Goal: Task Accomplishment & Management: Use online tool/utility

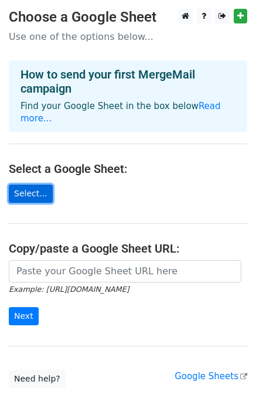
click at [34, 184] on link "Select..." at bounding box center [31, 193] width 44 height 18
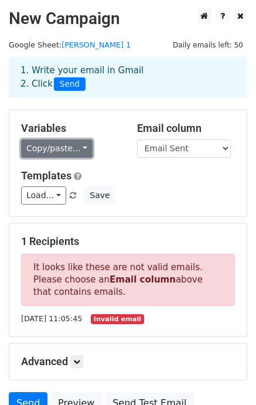
click at [76, 147] on link "Copy/paste..." at bounding box center [56, 148] width 71 height 18
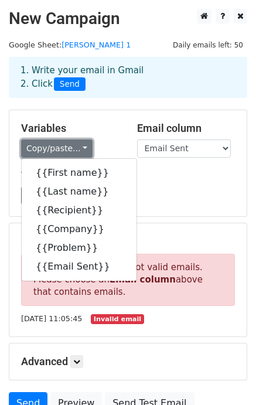
click at [76, 147] on link "Copy/paste..." at bounding box center [56, 148] width 71 height 18
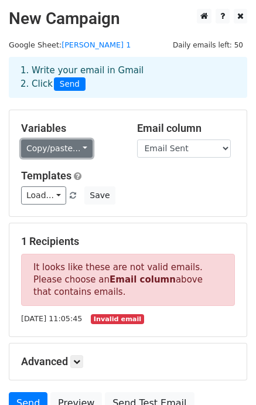
click at [76, 147] on link "Copy/paste..." at bounding box center [56, 148] width 71 height 18
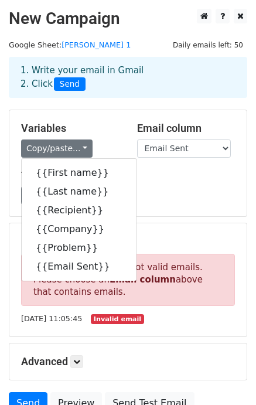
click at [158, 193] on div "Load... No templates saved Save" at bounding box center [127, 195] width 231 height 18
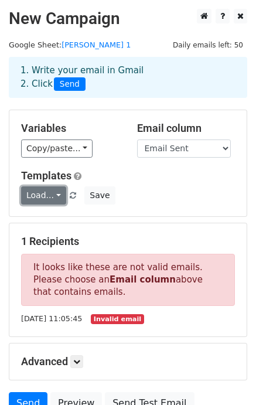
click at [52, 193] on link "Load..." at bounding box center [43, 195] width 45 height 18
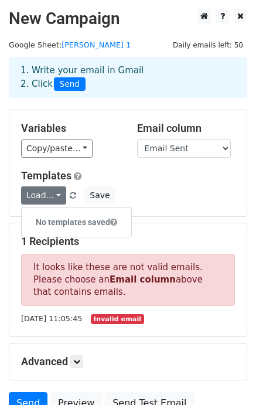
click at [114, 220] on span at bounding box center [113, 222] width 7 height 8
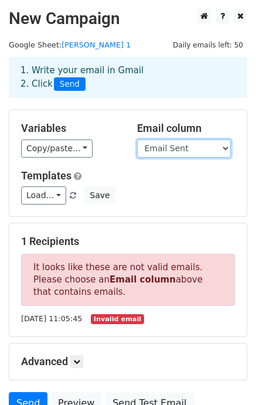
click at [186, 148] on select "First name Last name Recipient Company Problem Email Sent" at bounding box center [184, 148] width 94 height 18
click at [239, 124] on div "Email column First name Last name Recipient Company Problem Email Sent" at bounding box center [186, 140] width 116 height 36
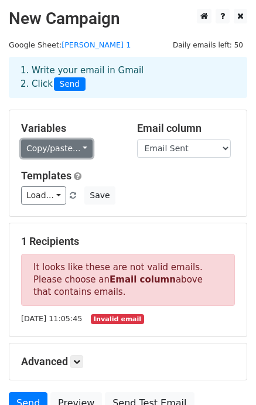
click at [77, 146] on link "Copy/paste..." at bounding box center [56, 148] width 71 height 18
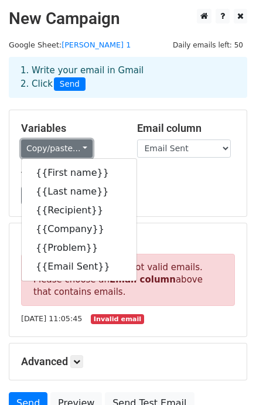
click at [77, 146] on link "Copy/paste..." at bounding box center [56, 148] width 71 height 18
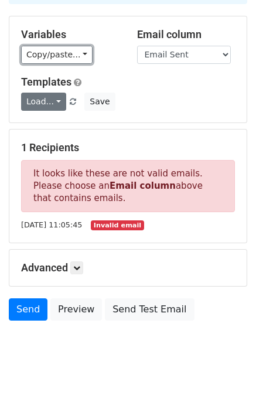
scroll to position [107, 0]
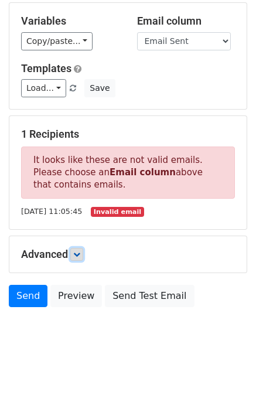
click at [77, 251] on icon at bounding box center [76, 254] width 7 height 7
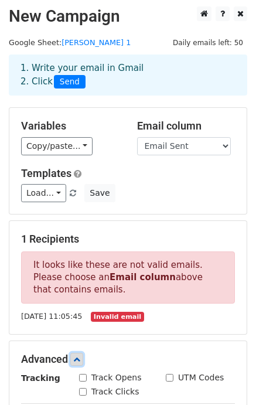
scroll to position [0, 0]
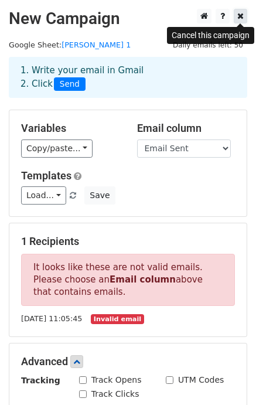
click at [241, 15] on icon at bounding box center [240, 16] width 6 height 8
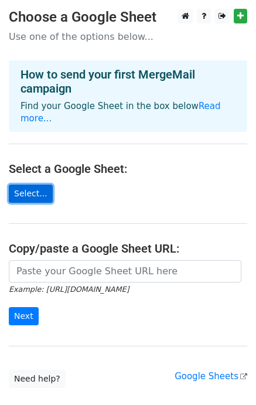
click at [29, 184] on link "Select..." at bounding box center [31, 193] width 44 height 18
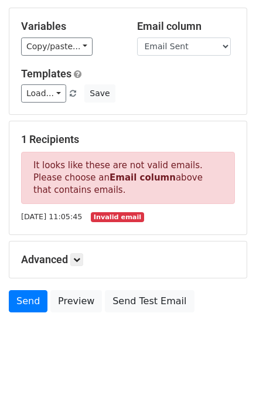
scroll to position [107, 0]
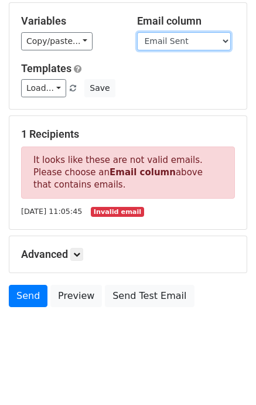
click at [224, 37] on select "First name Last name Recipient Company Problem Email Sent" at bounding box center [184, 41] width 94 height 18
select select "Recipient"
click at [137, 32] on select "First name Last name Recipient Company Problem Email Sent" at bounding box center [184, 41] width 94 height 18
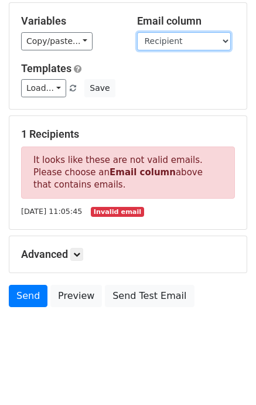
scroll to position [48, 0]
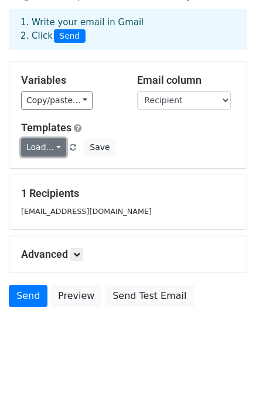
click at [52, 145] on link "Load..." at bounding box center [43, 147] width 45 height 18
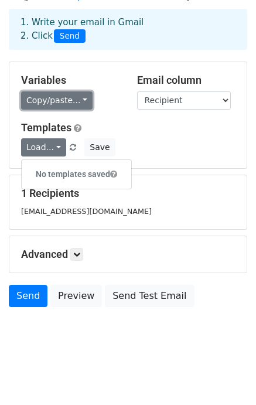
click at [78, 98] on link "Copy/paste..." at bounding box center [56, 100] width 71 height 18
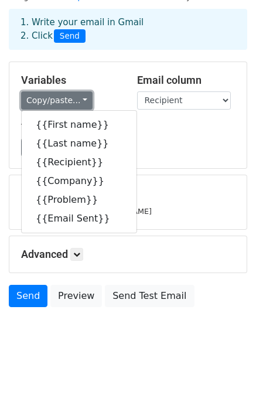
click at [78, 98] on link "Copy/paste..." at bounding box center [56, 100] width 71 height 18
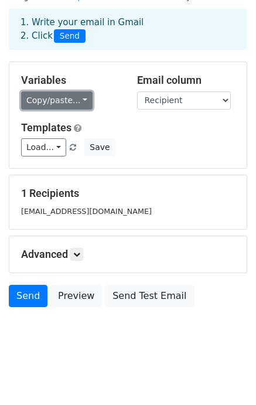
click at [74, 98] on link "Copy/paste..." at bounding box center [56, 100] width 71 height 18
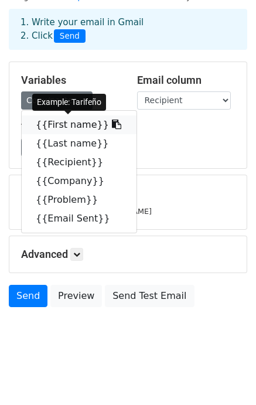
click at [112, 122] on icon at bounding box center [116, 123] width 9 height 9
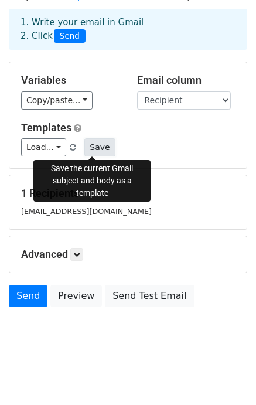
click at [92, 145] on button "Save" at bounding box center [99, 147] width 30 height 18
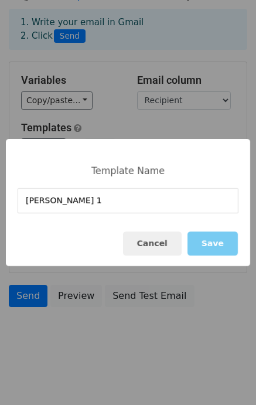
type input "Campaña 1"
click at [213, 242] on button "Save" at bounding box center [212, 243] width 50 height 24
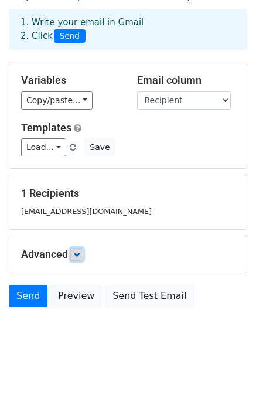
click at [77, 252] on icon at bounding box center [76, 254] width 7 height 7
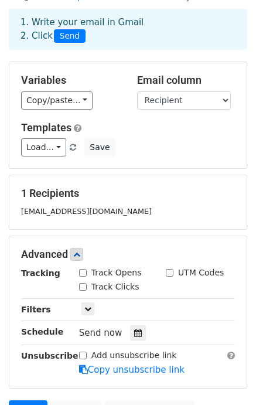
click at [83, 271] on input "Track Opens" at bounding box center [83, 273] width 8 height 8
checkbox input "true"
click at [85, 283] on input "Track Clicks" at bounding box center [83, 287] width 8 height 8
checkbox input "true"
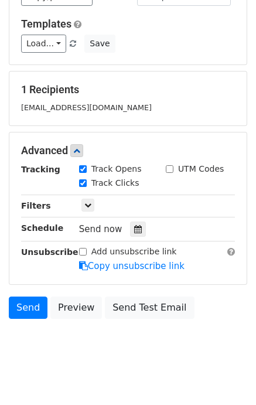
scroll to position [162, 0]
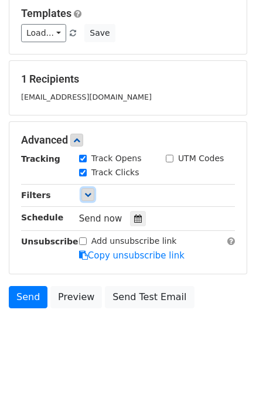
click at [85, 191] on icon at bounding box center [87, 194] width 7 height 7
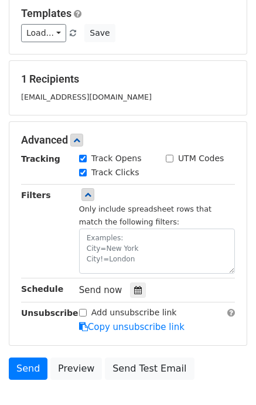
click at [169, 156] on input "UTM Codes" at bounding box center [170, 159] width 8 height 8
checkbox input "true"
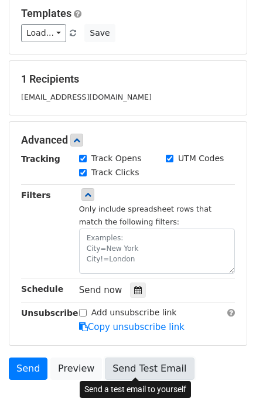
click at [133, 364] on link "Send Test Email" at bounding box center [149, 368] width 89 height 22
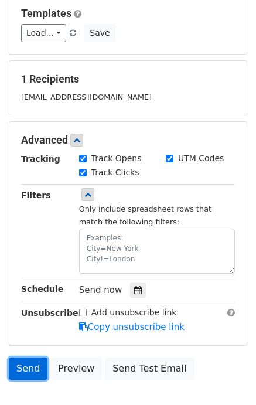
click at [30, 364] on link "Send" at bounding box center [28, 368] width 39 height 22
